Goal: Transaction & Acquisition: Purchase product/service

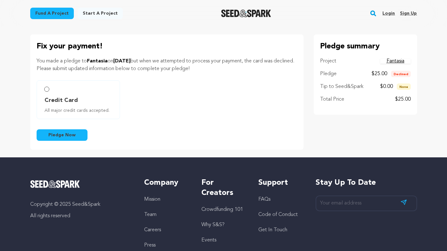
click at [74, 103] on span "Credit Card" at bounding box center [61, 100] width 33 height 9
radio input "true"
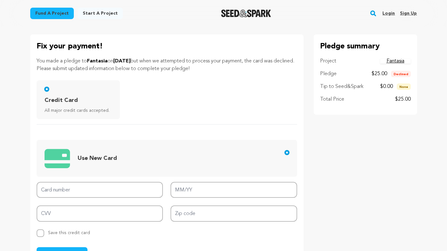
scroll to position [64, 0]
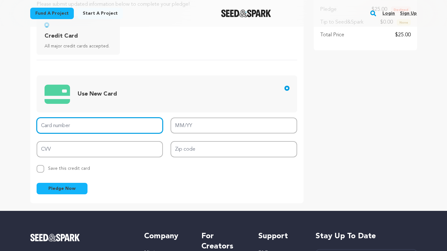
click at [63, 126] on input "Card number" at bounding box center [100, 125] width 127 height 16
type input "[CREDIT_CARD_NUMBER]"
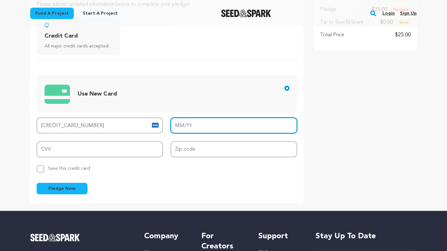
click at [185, 125] on input "MM/YY" at bounding box center [234, 125] width 127 height 16
type input "02/30"
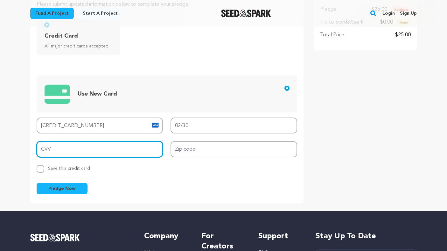
click at [129, 150] on input "CVV" at bounding box center [100, 149] width 127 height 16
type input "699"
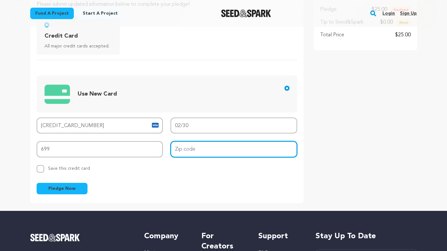
click at [232, 148] on input "Zip code" at bounding box center [234, 149] width 127 height 16
type input "94720"
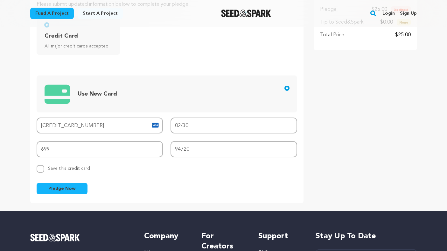
click at [48, 185] on button "Pledge Now" at bounding box center [62, 188] width 51 height 11
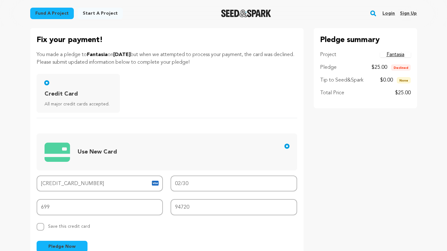
scroll to position [4, 0]
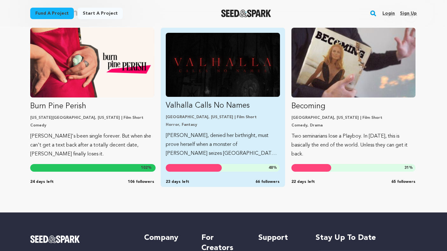
scroll to position [124, 0]
